Goal: Task Accomplishment & Management: Complete application form

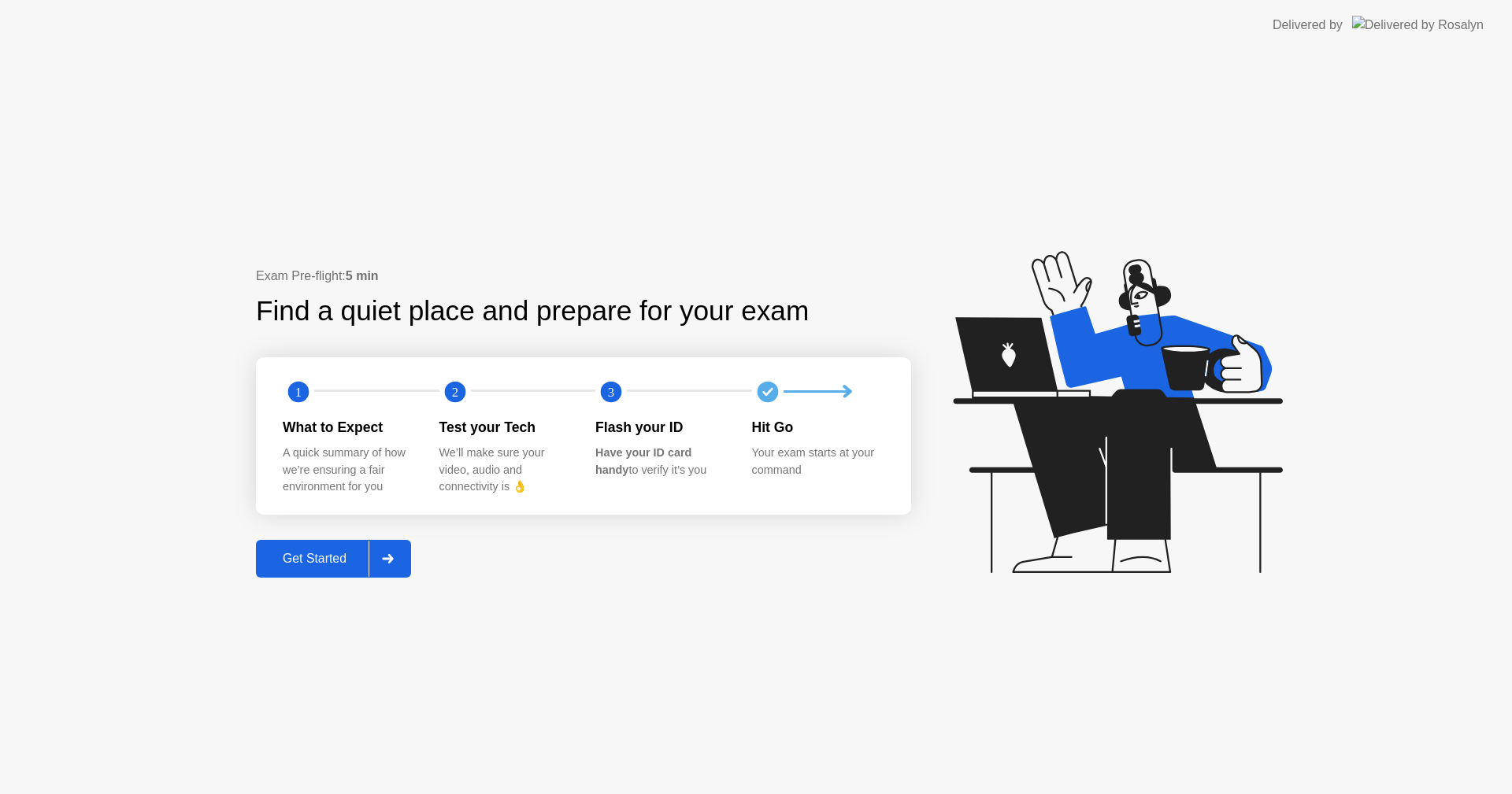
click at [339, 557] on div "Get Started" at bounding box center [315, 559] width 108 height 15
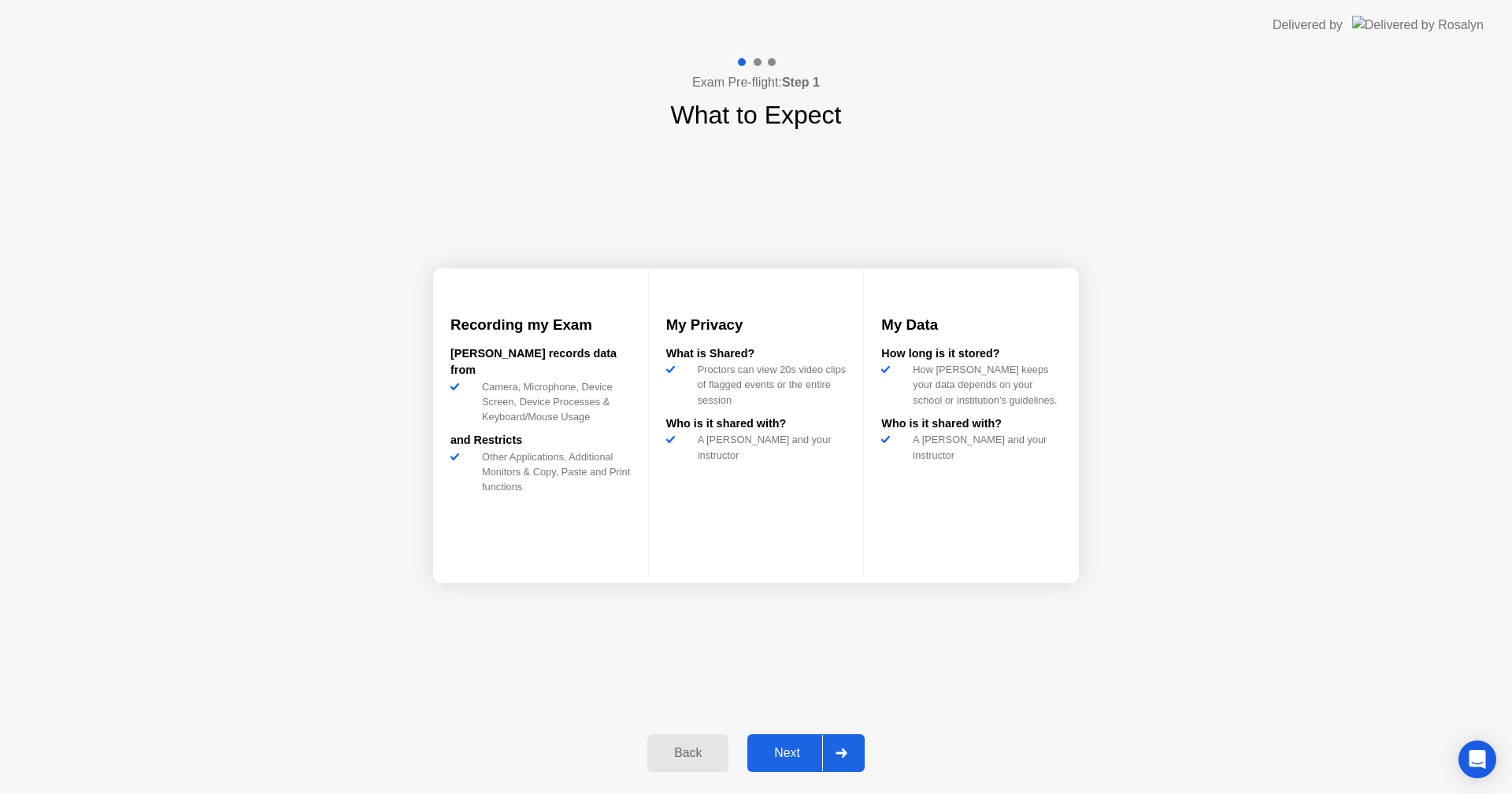
click at [781, 747] on div "Next" at bounding box center [787, 754] width 70 height 15
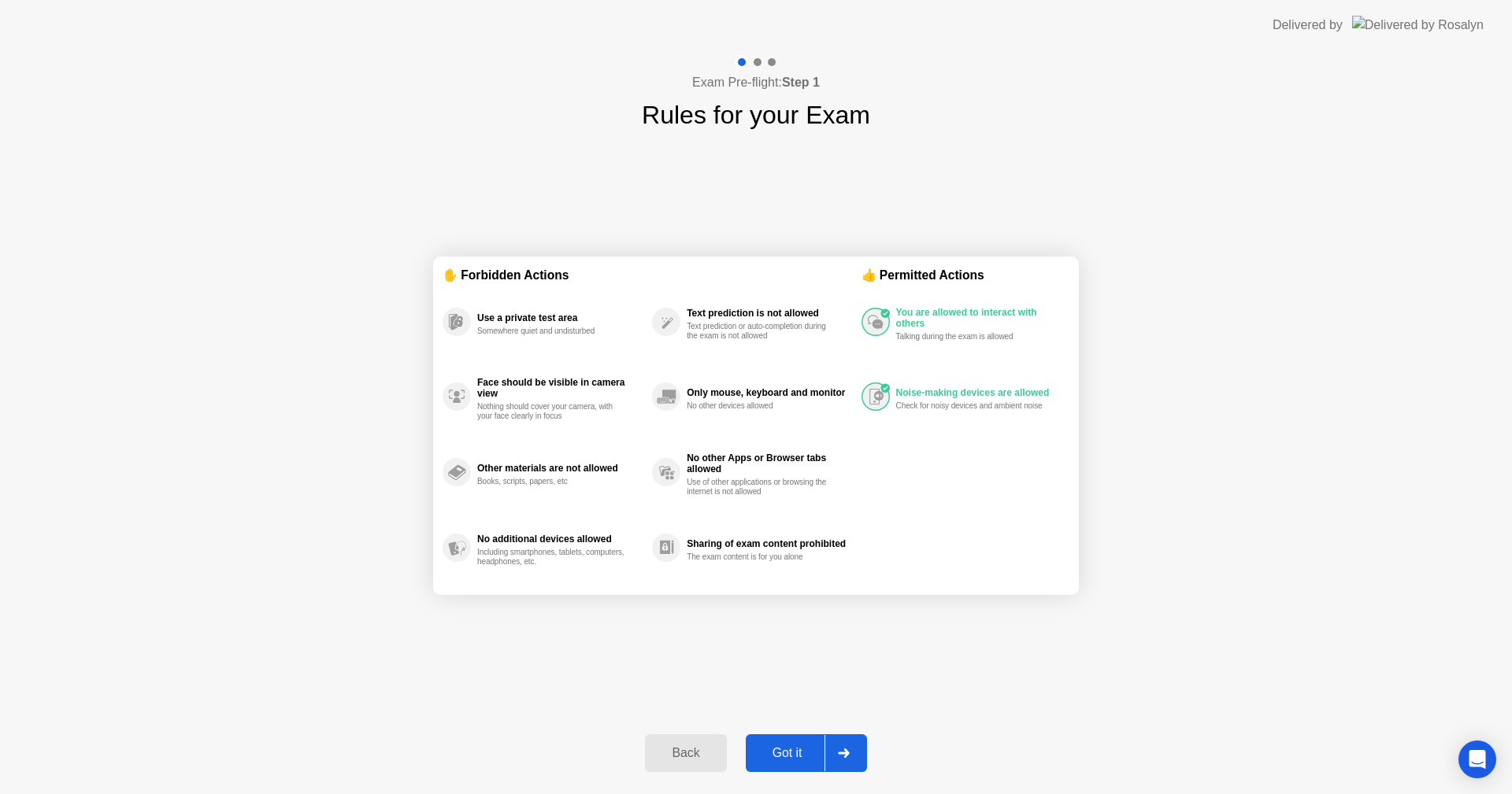
click at [780, 754] on div "Got it" at bounding box center [788, 754] width 74 height 15
select select "**********"
select select "*******"
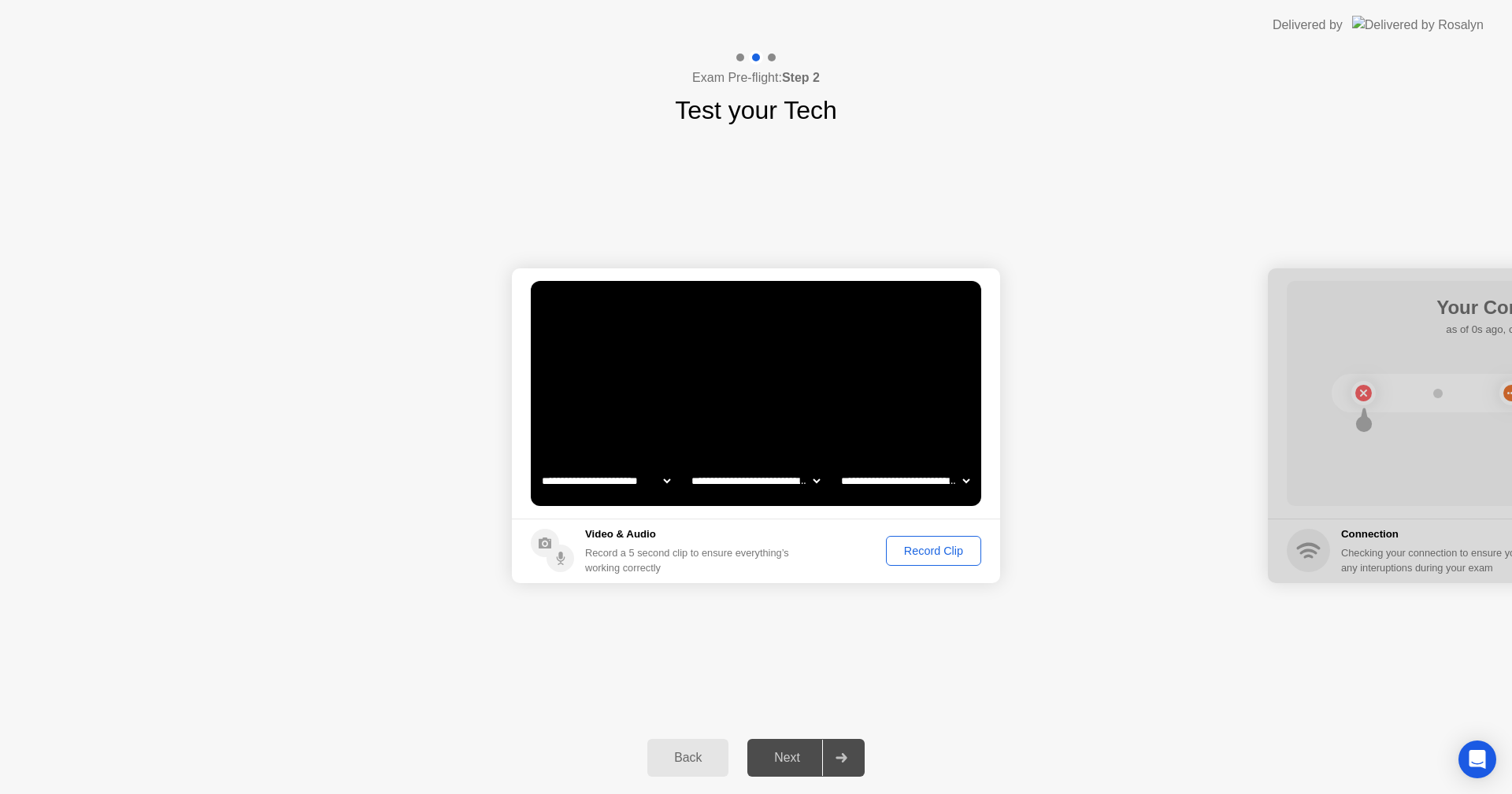
click at [933, 547] on div "Record Clip" at bounding box center [933, 551] width 84 height 13
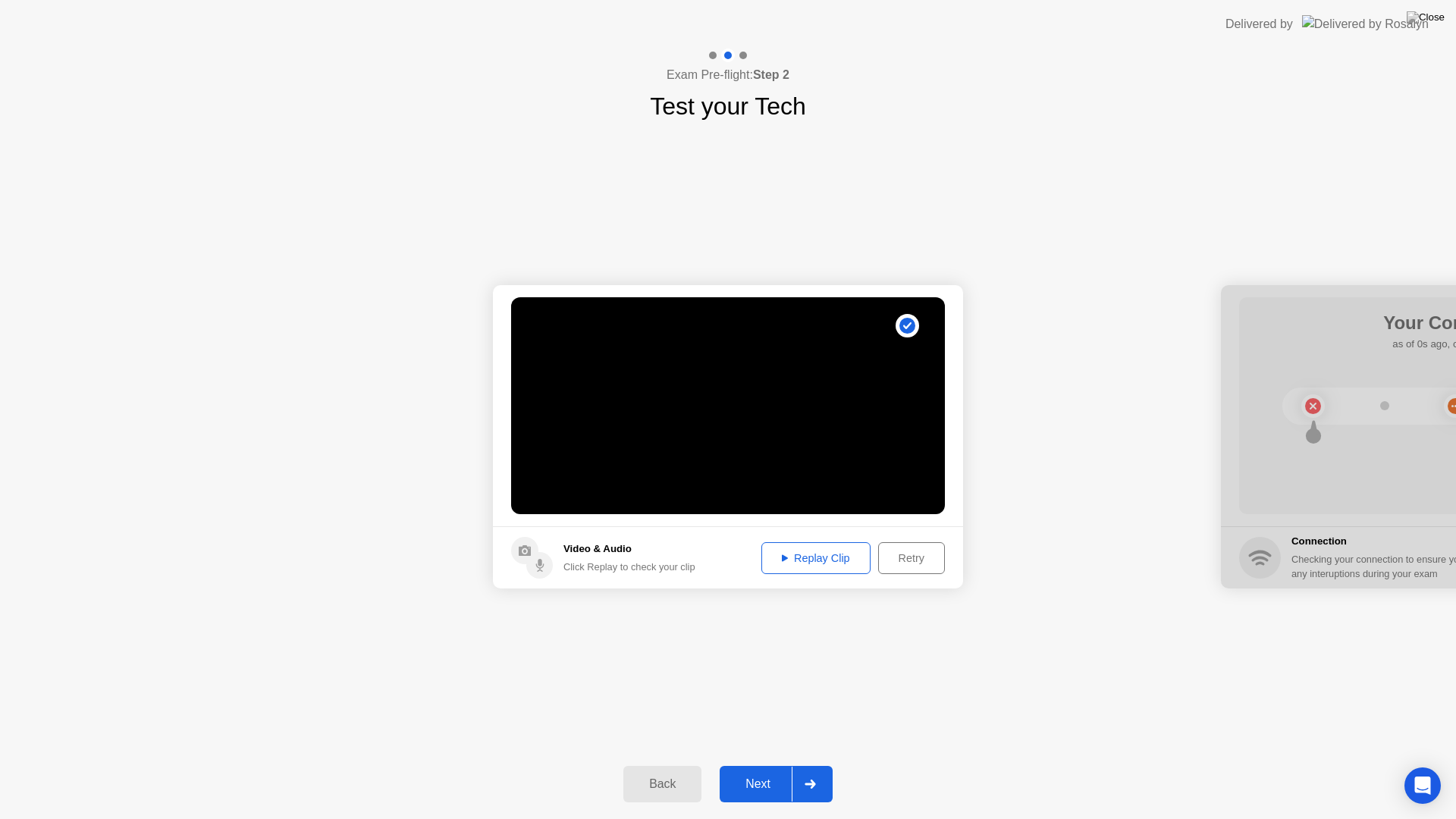
click at [754, 764] on div "Next" at bounding box center [758, 784] width 68 height 14
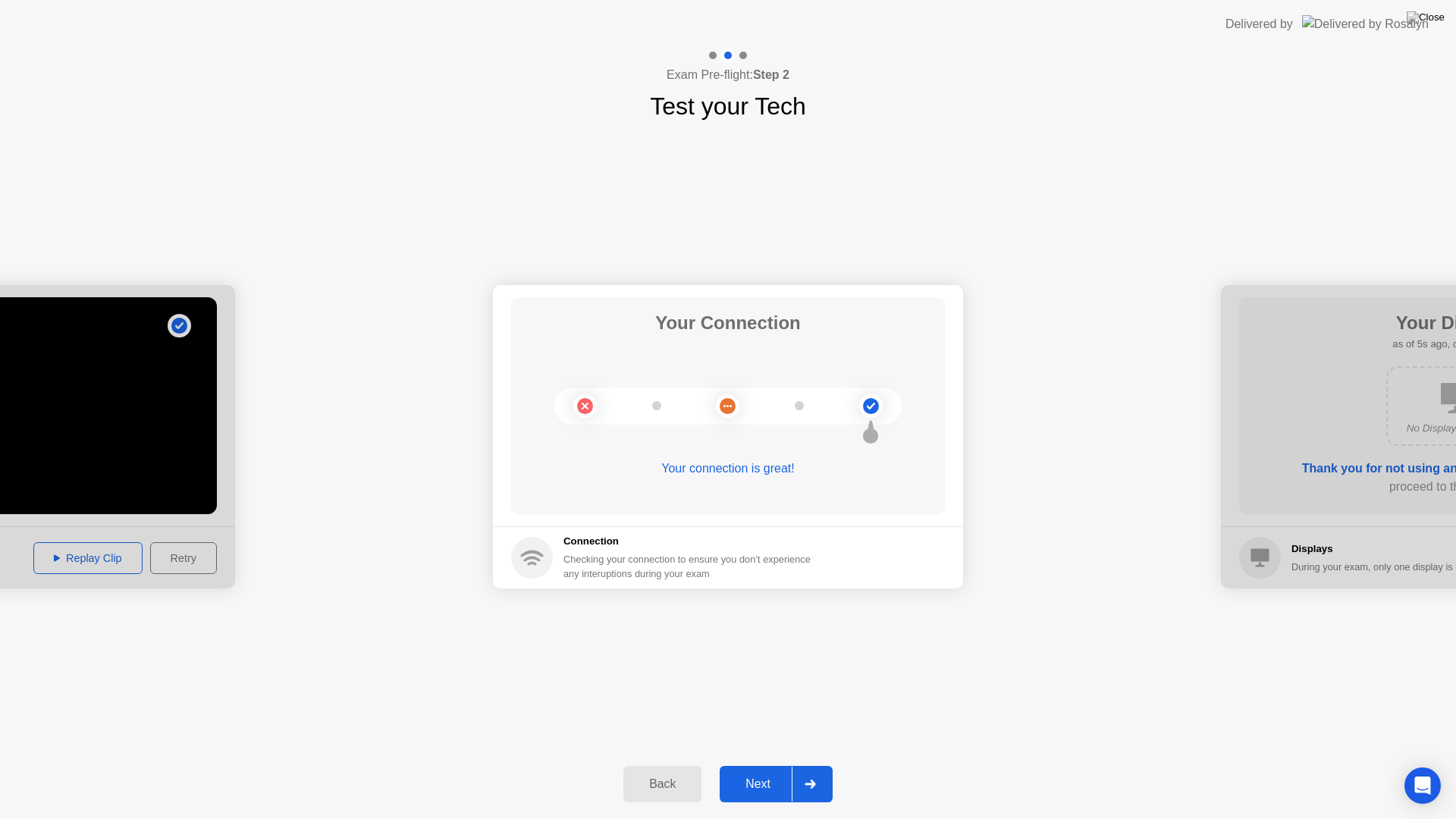
click at [752, 764] on div "Next" at bounding box center [758, 784] width 68 height 14
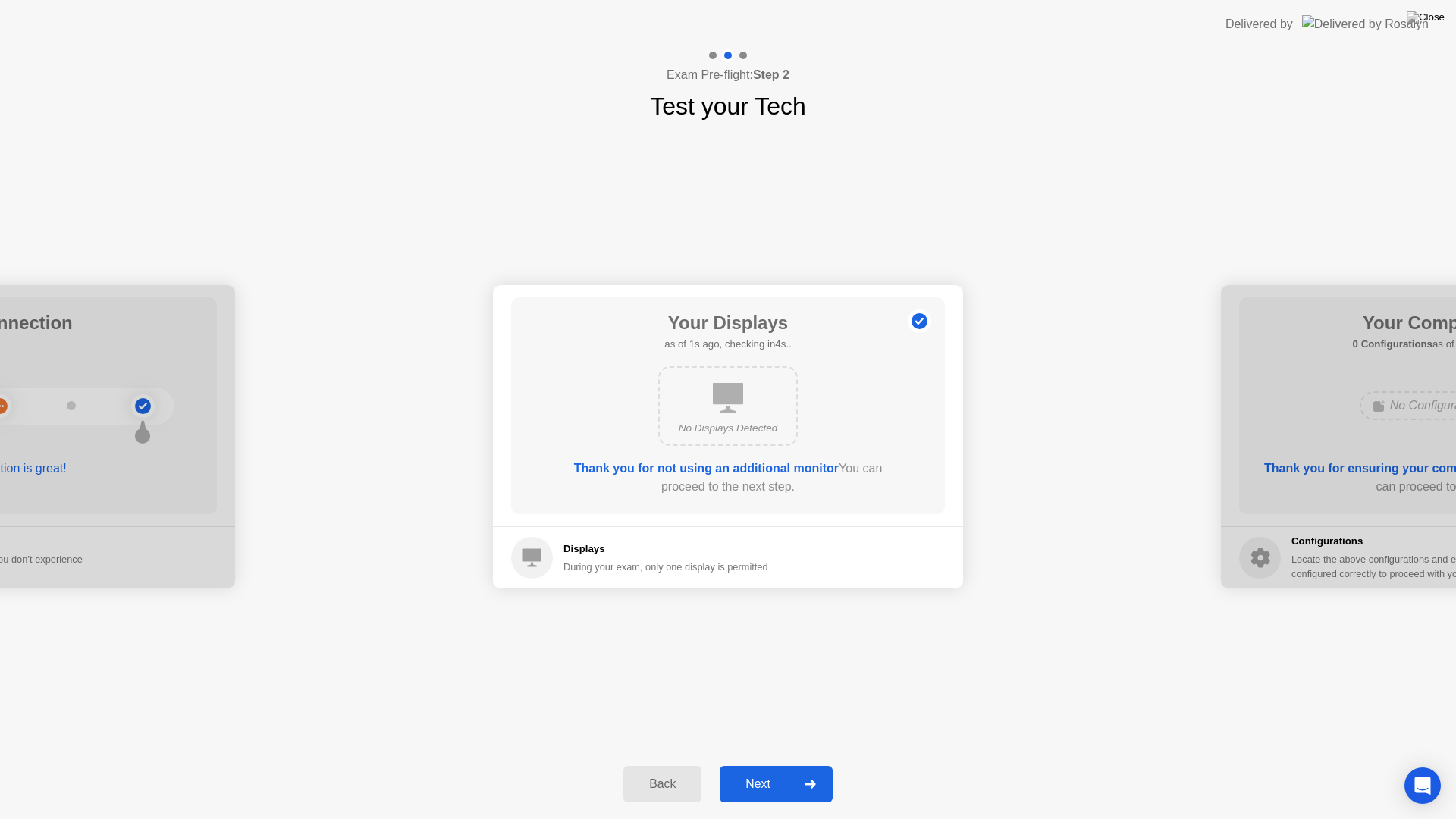
click at [752, 764] on div "Next" at bounding box center [758, 784] width 68 height 14
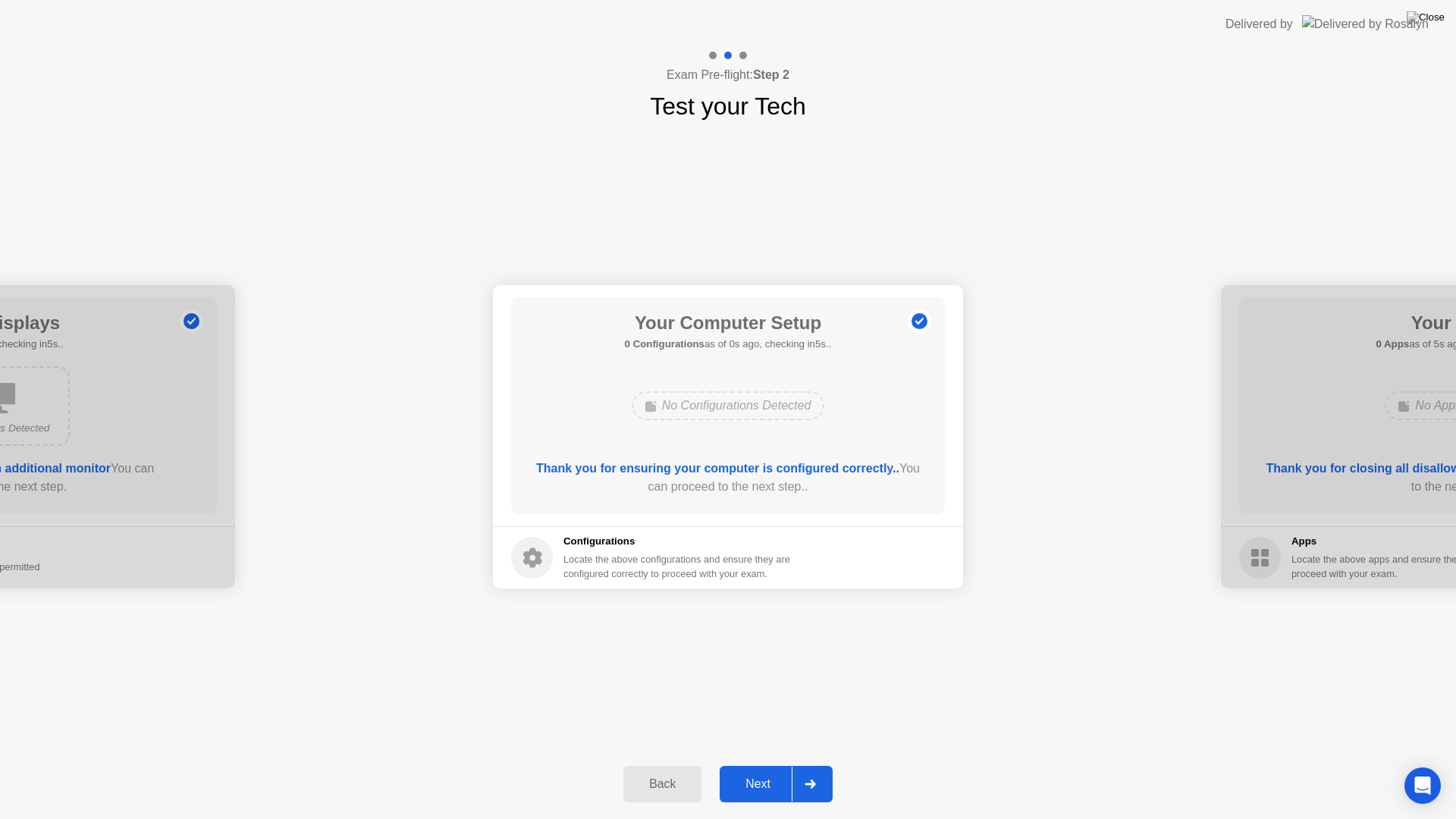
click at [752, 764] on div "Next" at bounding box center [758, 784] width 68 height 14
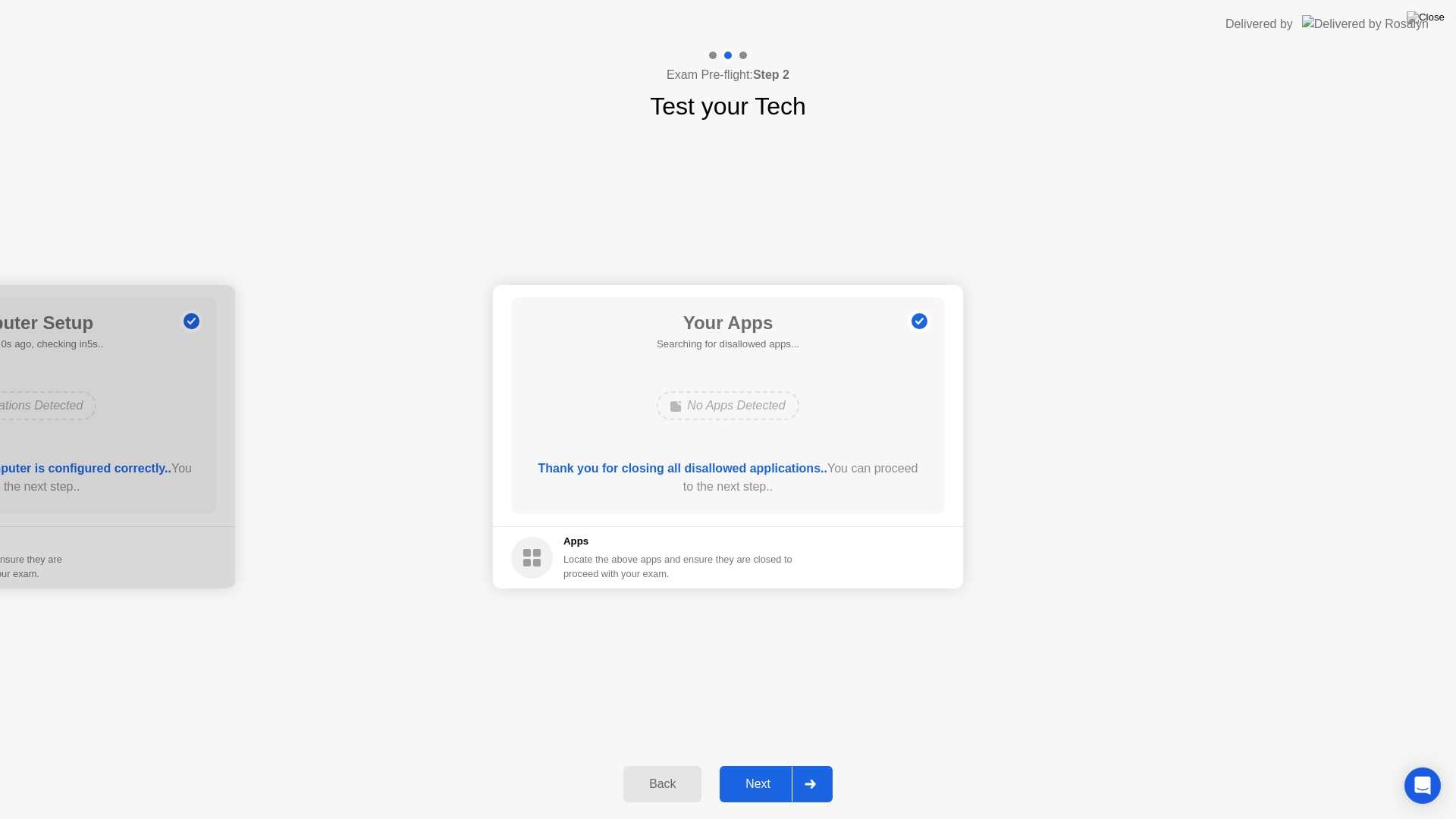
click at [752, 764] on div "Next" at bounding box center [758, 784] width 68 height 14
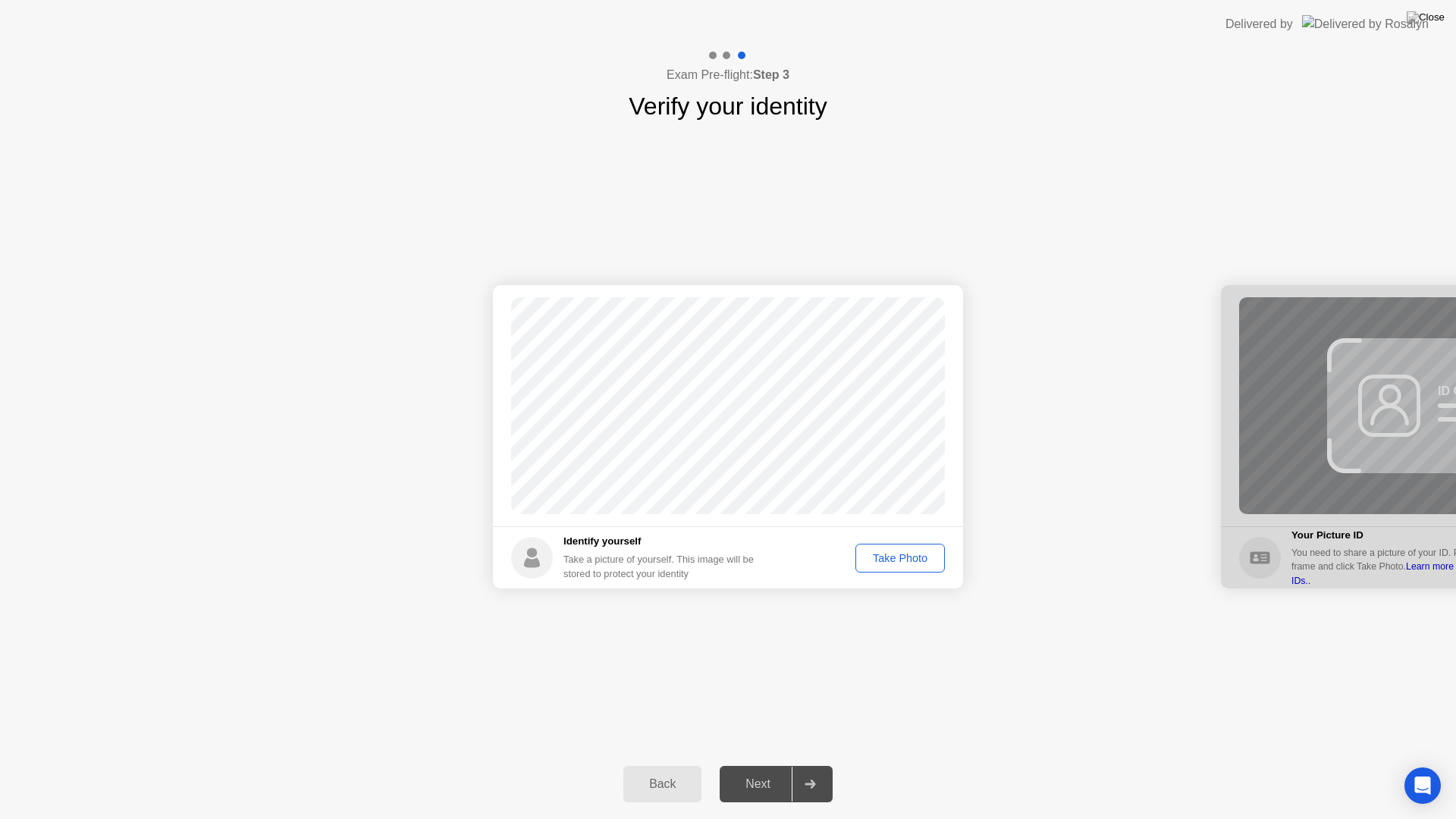
click at [890, 554] on div "Take Photo" at bounding box center [900, 558] width 79 height 12
click at [742, 764] on div "Next" at bounding box center [758, 784] width 68 height 14
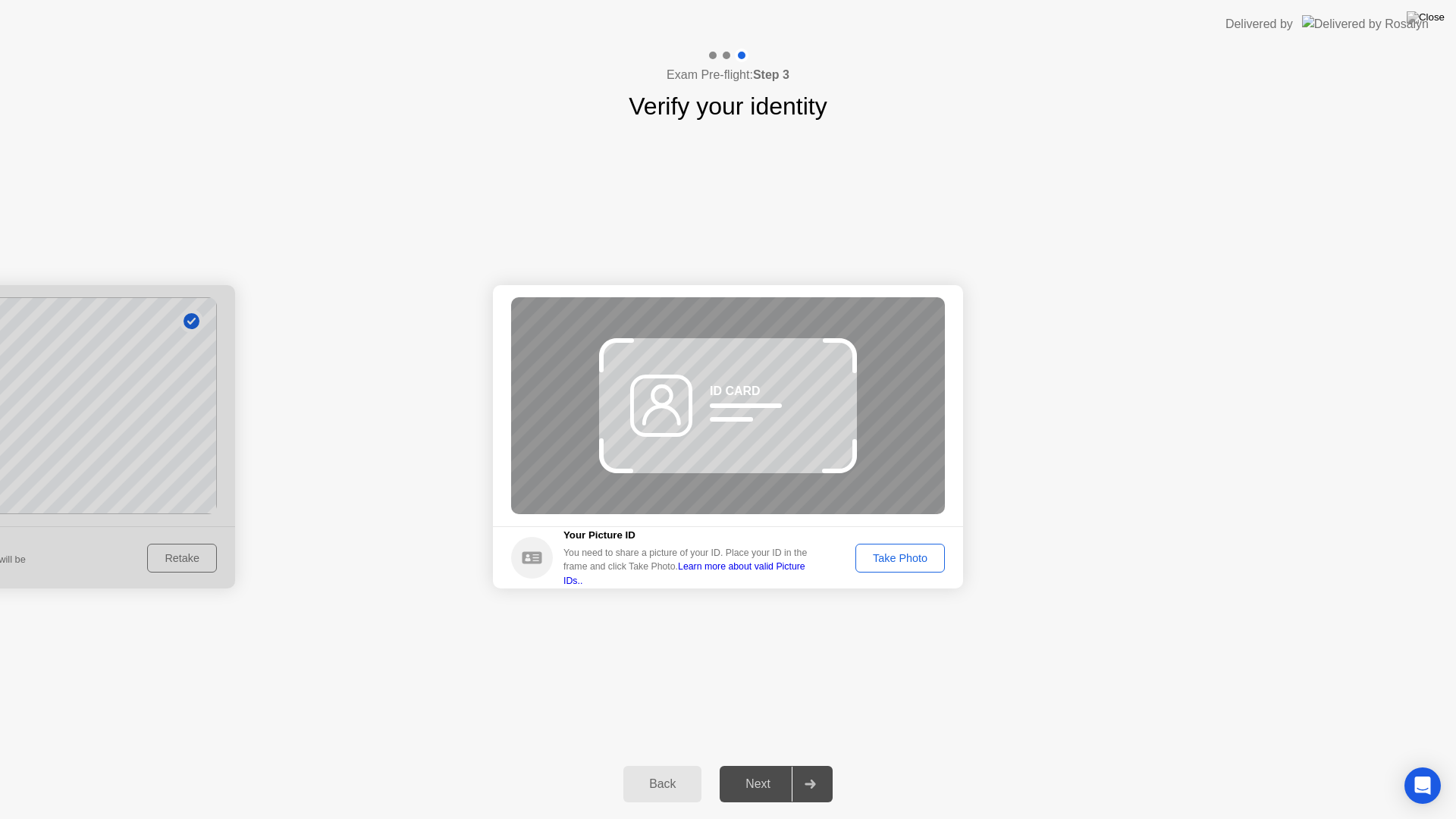
click at [740, 764] on div "Next" at bounding box center [758, 784] width 68 height 14
click at [894, 552] on div "Take Photo" at bounding box center [900, 558] width 79 height 12
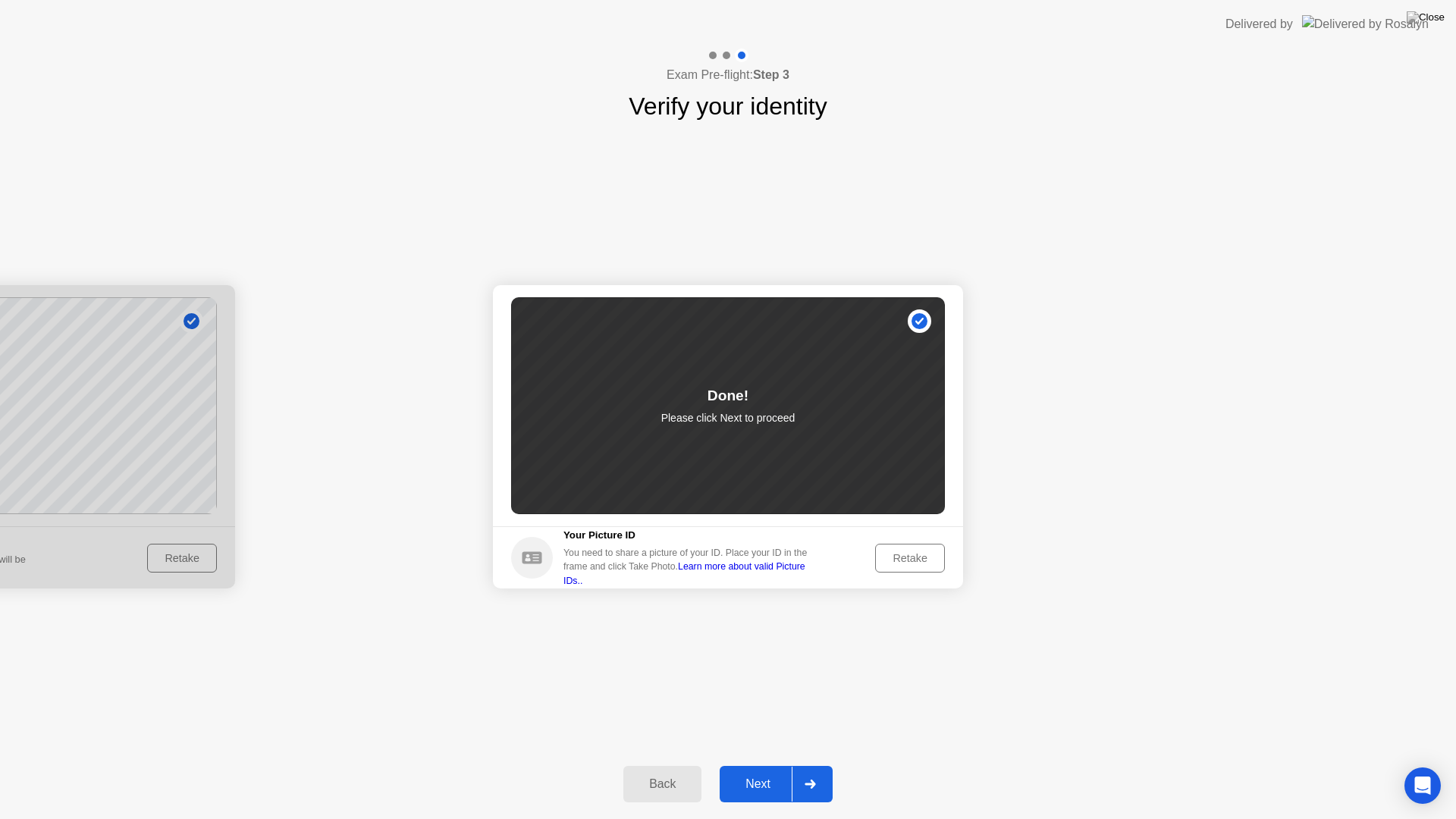
click at [761, 764] on div "Next" at bounding box center [758, 784] width 68 height 14
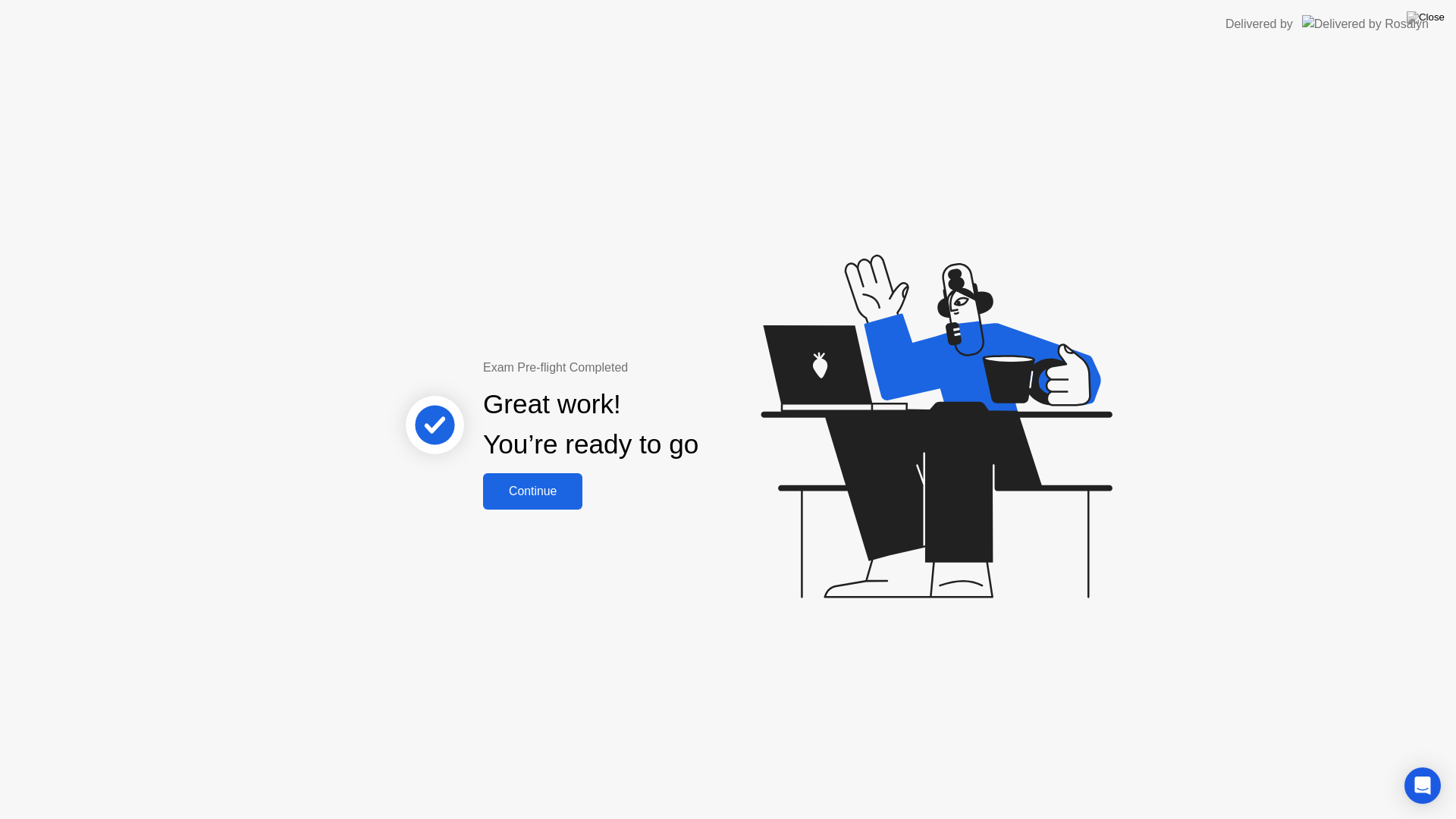
click at [595, 493] on div "Exam Pre-flight Completed Great work! You’re ready to go Continue" at bounding box center [591, 434] width 409 height 151
click at [535, 480] on button "Continue" at bounding box center [533, 491] width 100 height 37
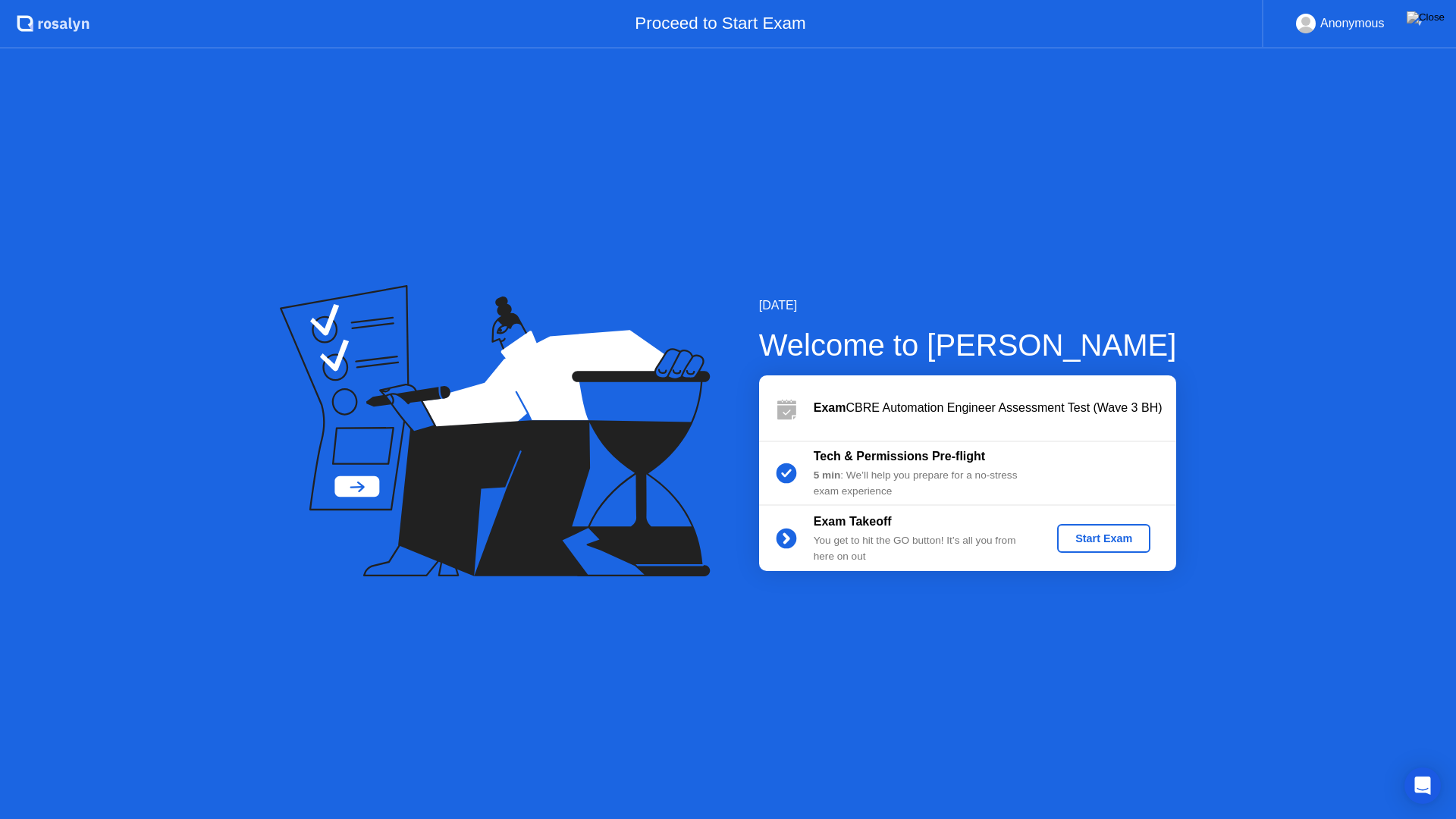
click at [1093, 538] on div "Start Exam" at bounding box center [1103, 538] width 81 height 12
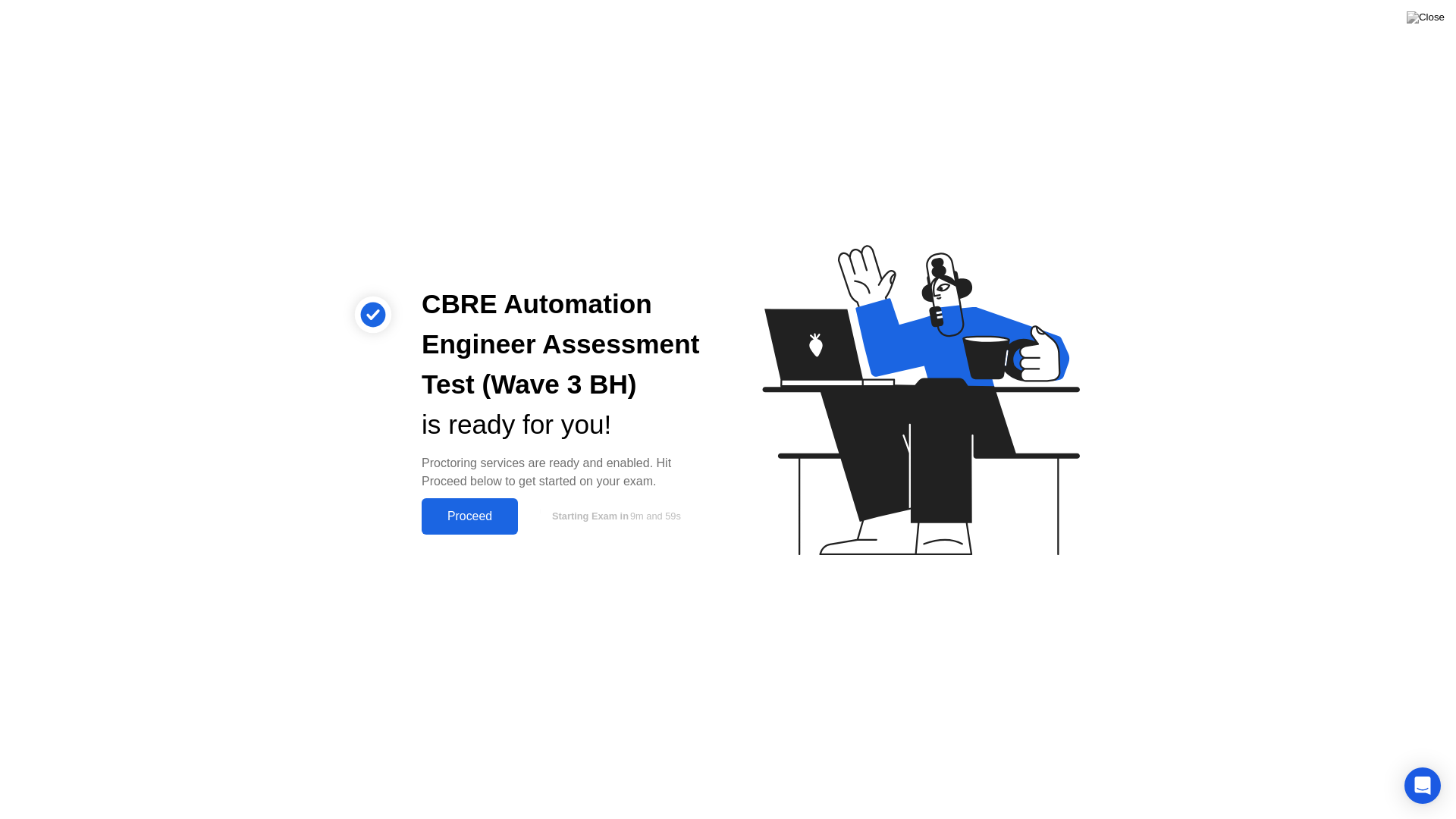
click at [494, 523] on div "Proceed" at bounding box center [470, 516] width 87 height 14
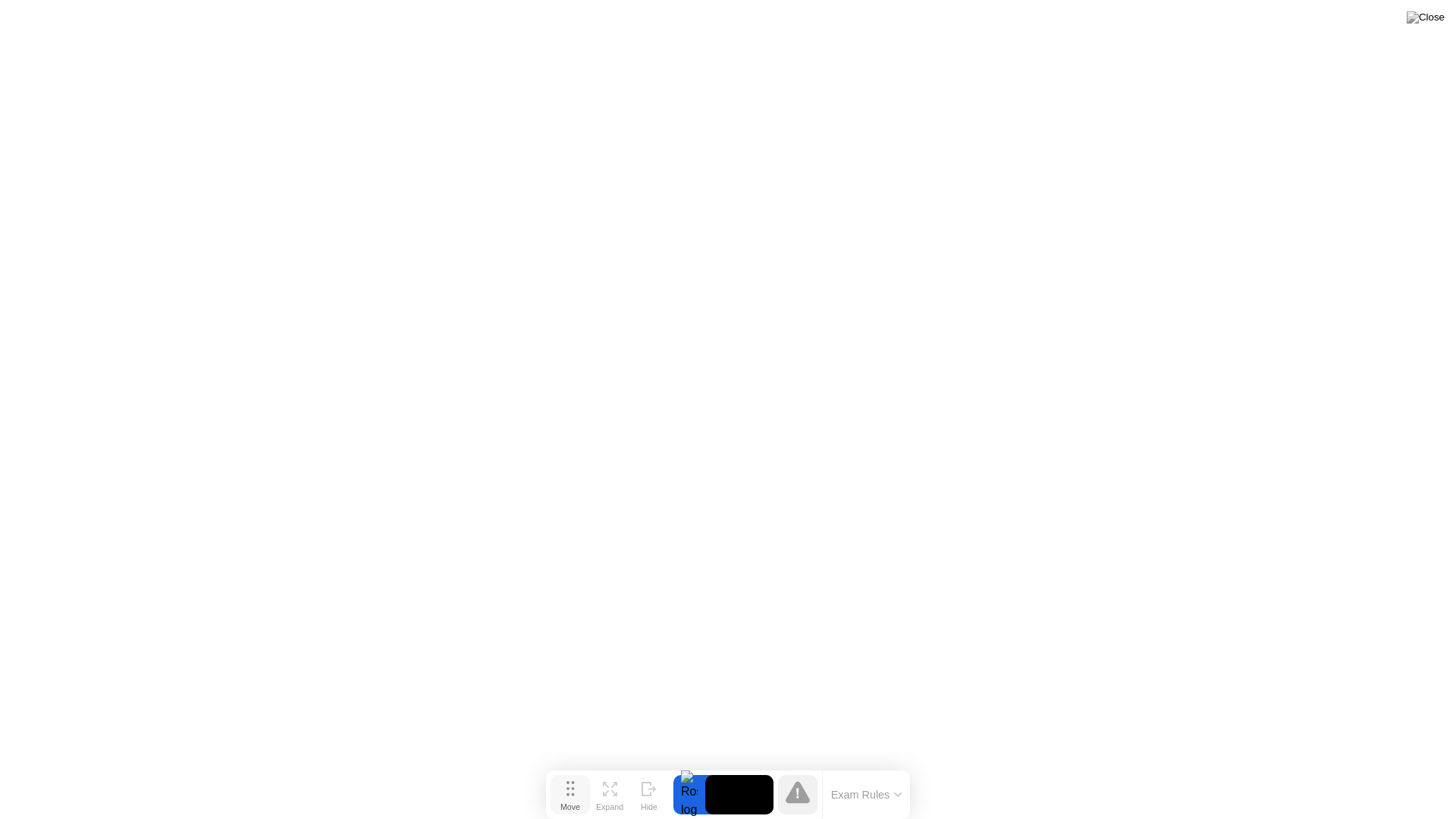
click at [567, 764] on icon at bounding box center [570, 788] width 9 height 15
click at [643, 764] on div "Hide" at bounding box center [649, 807] width 16 height 9
click at [1391, 764] on icon at bounding box center [1395, 789] width 15 height 15
click at [774, 764] on div at bounding box center [798, 794] width 48 height 40
click at [805, 764] on icon at bounding box center [798, 792] width 24 height 22
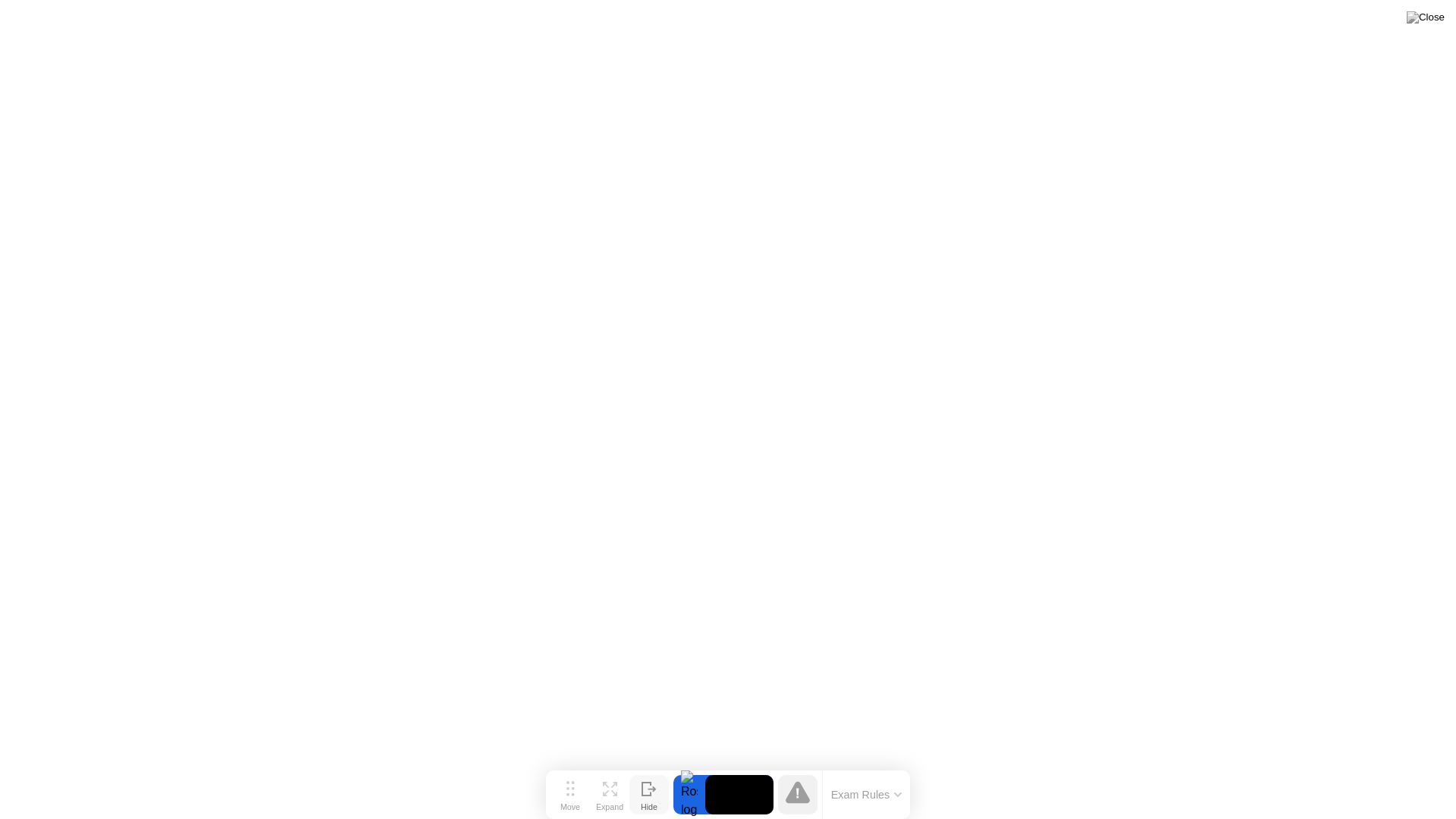
click at [805, 764] on icon at bounding box center [798, 792] width 24 height 24
click at [703, 764] on div at bounding box center [689, 794] width 32 height 40
click at [845, 764] on button "Exam Rules" at bounding box center [866, 795] width 80 height 14
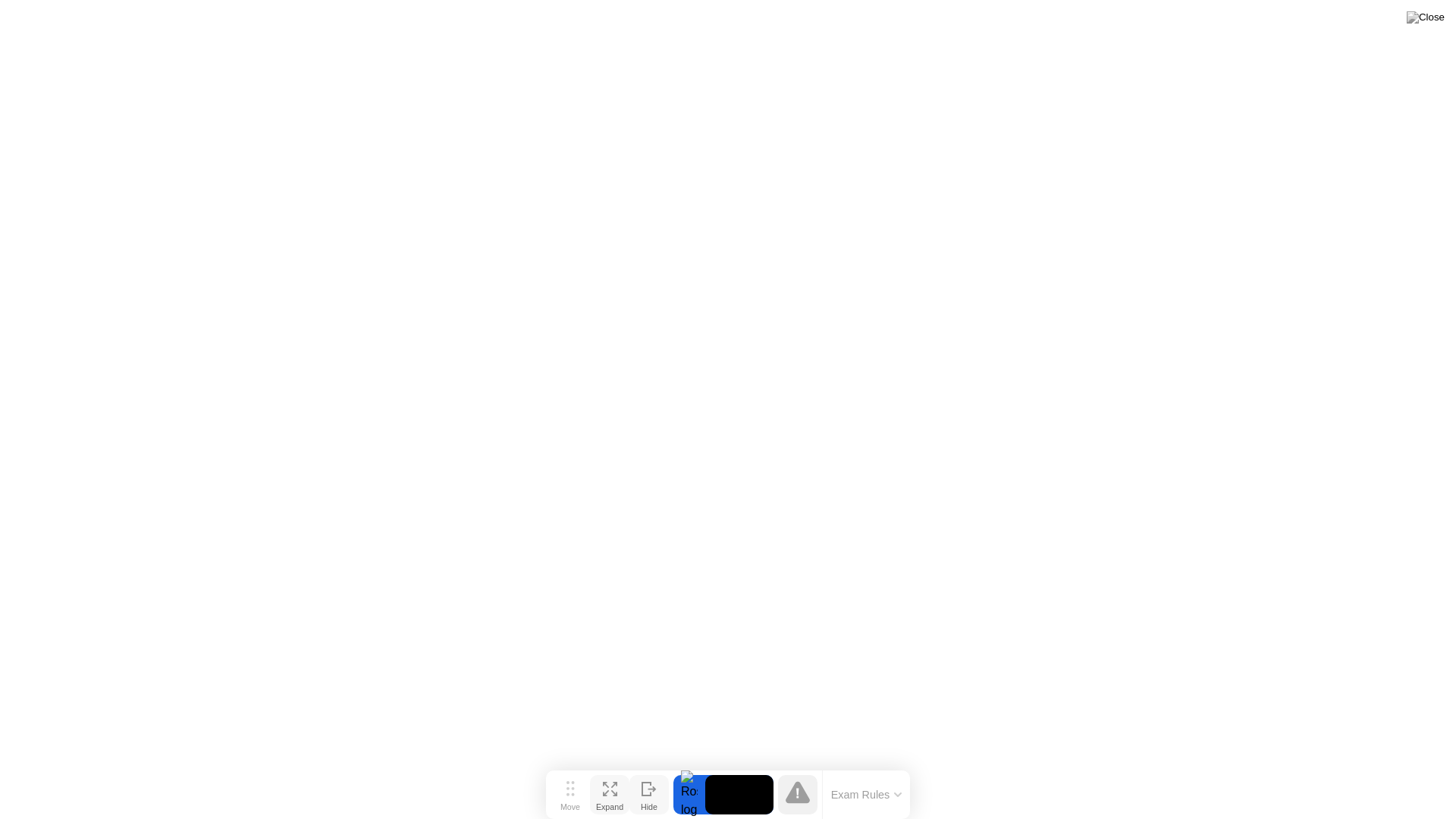
click at [598, 764] on button "Expand" at bounding box center [609, 794] width 40 height 40
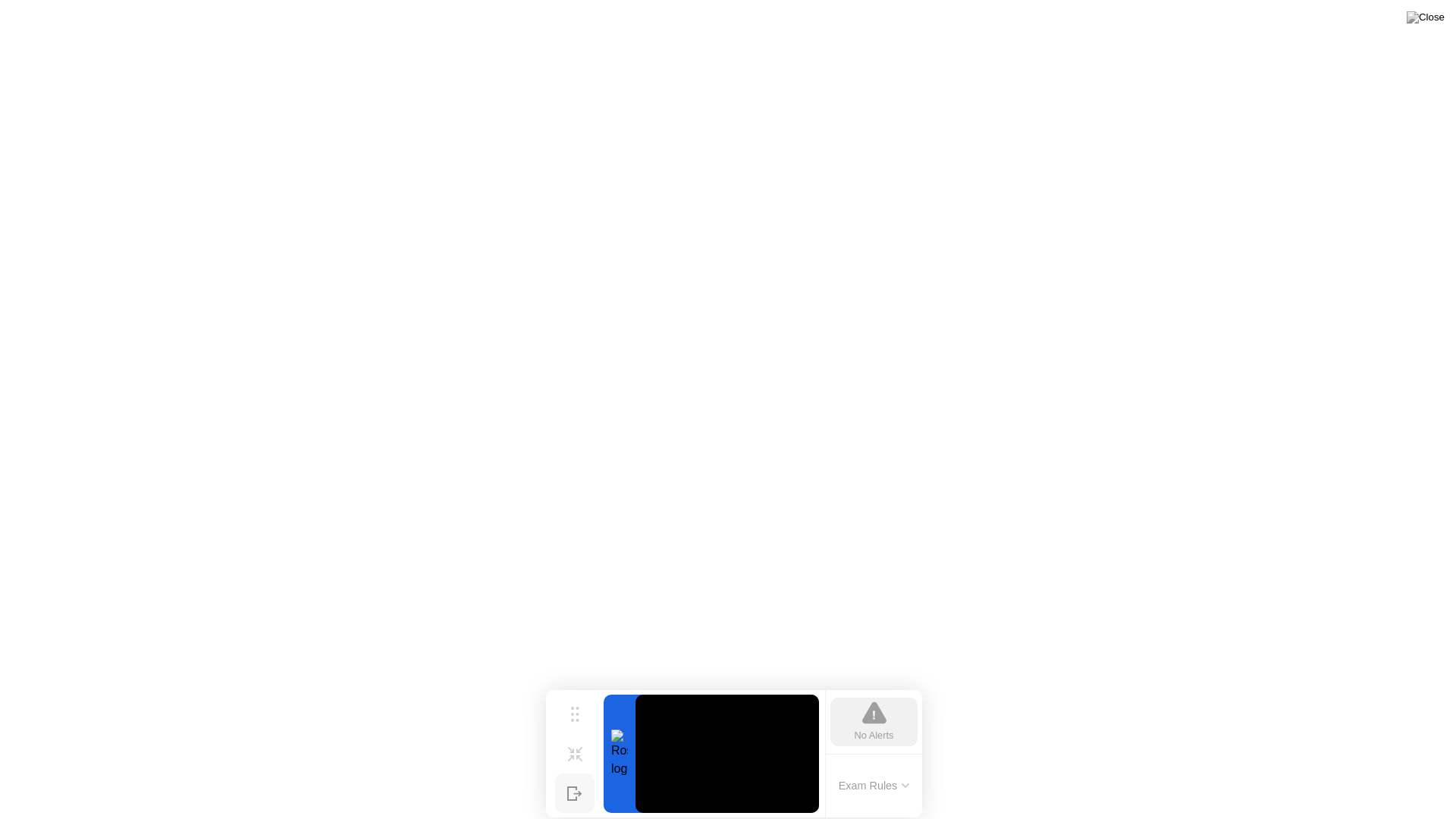
click at [883, 724] on icon at bounding box center [874, 713] width 24 height 22
click at [893, 764] on button "Exam Rules" at bounding box center [874, 786] width 80 height 14
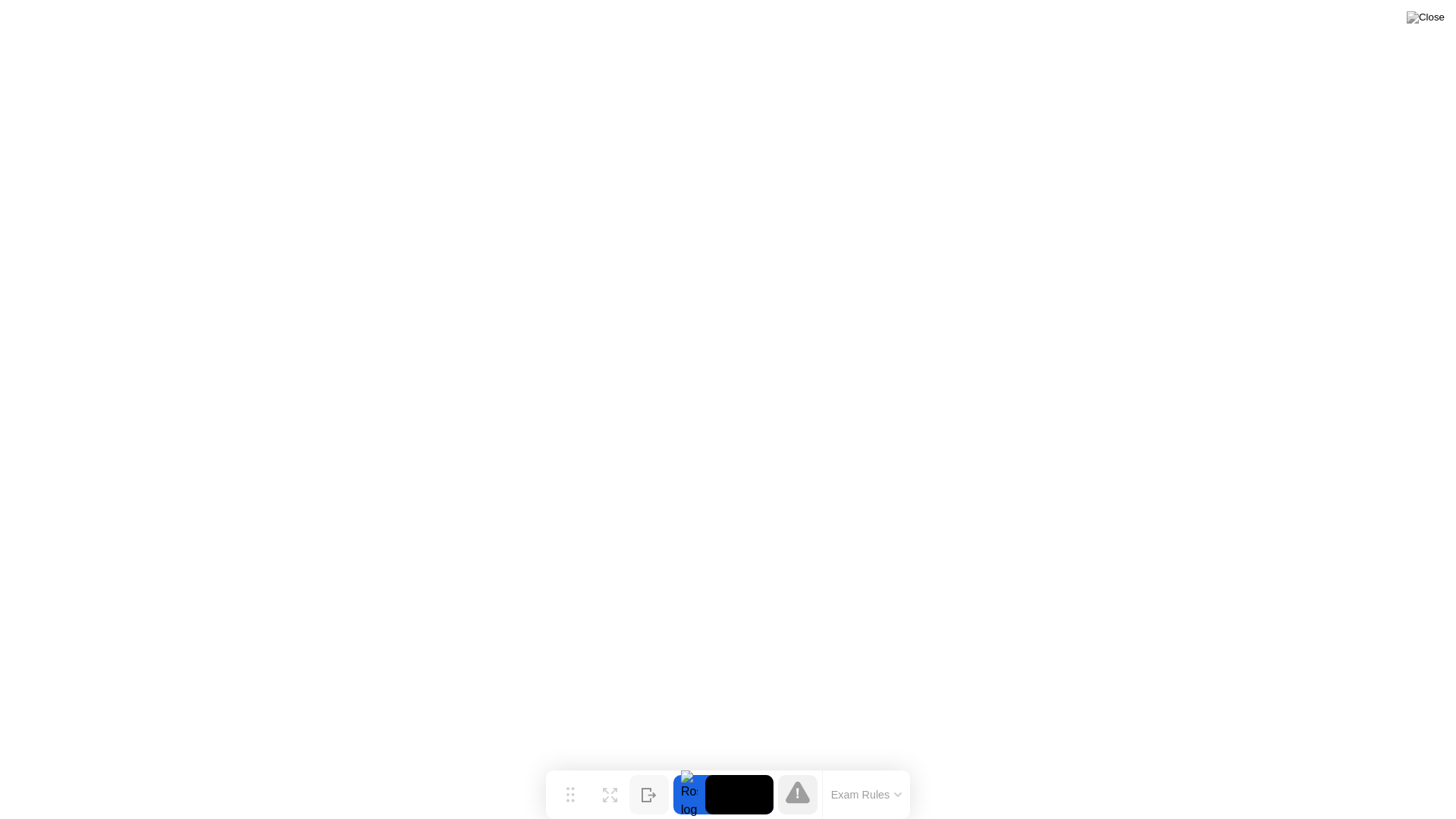
click at [698, 764] on div at bounding box center [689, 794] width 32 height 40
click at [719, 764] on video at bounding box center [739, 794] width 68 height 40
click at [721, 764] on video at bounding box center [739, 794] width 68 height 40
click at [721, 764] on video at bounding box center [739, 794] width 68 height 40
click at [1444, 18] on img at bounding box center [1426, 18] width 38 height 12
